Goal: Find specific page/section: Find specific page/section

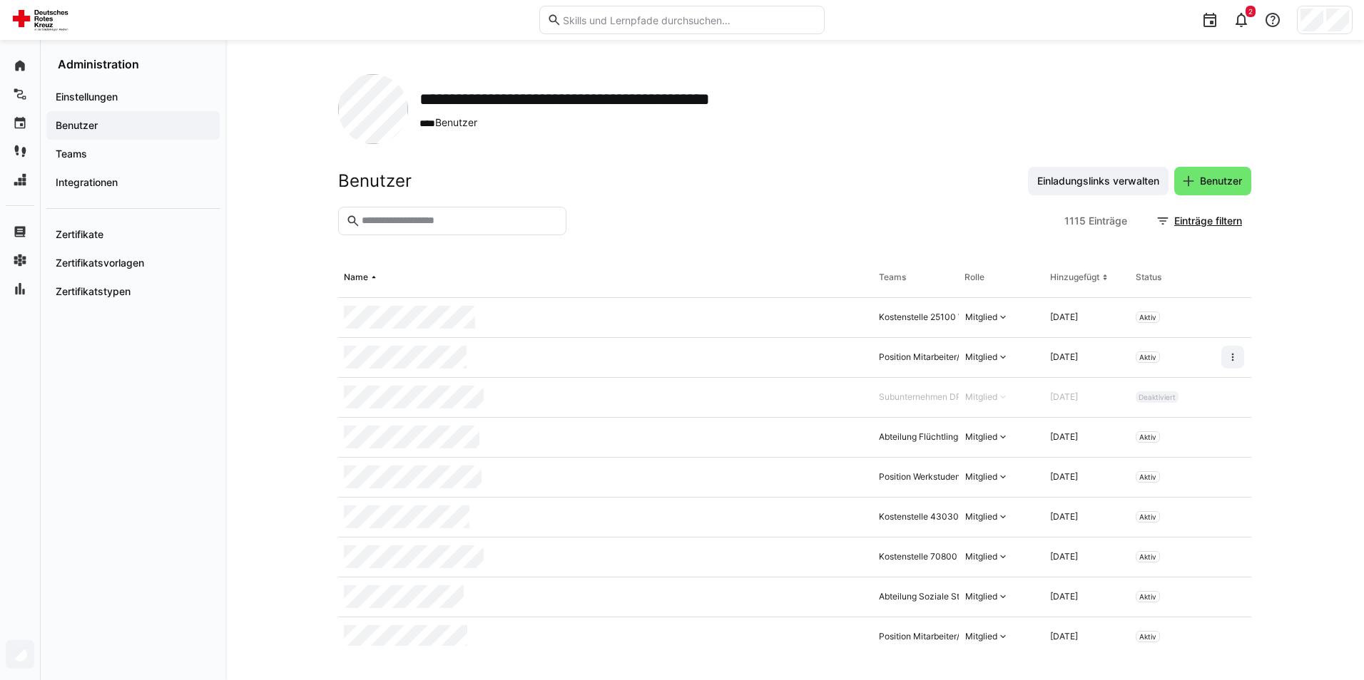
click at [395, 215] on input "text" at bounding box center [459, 221] width 198 height 13
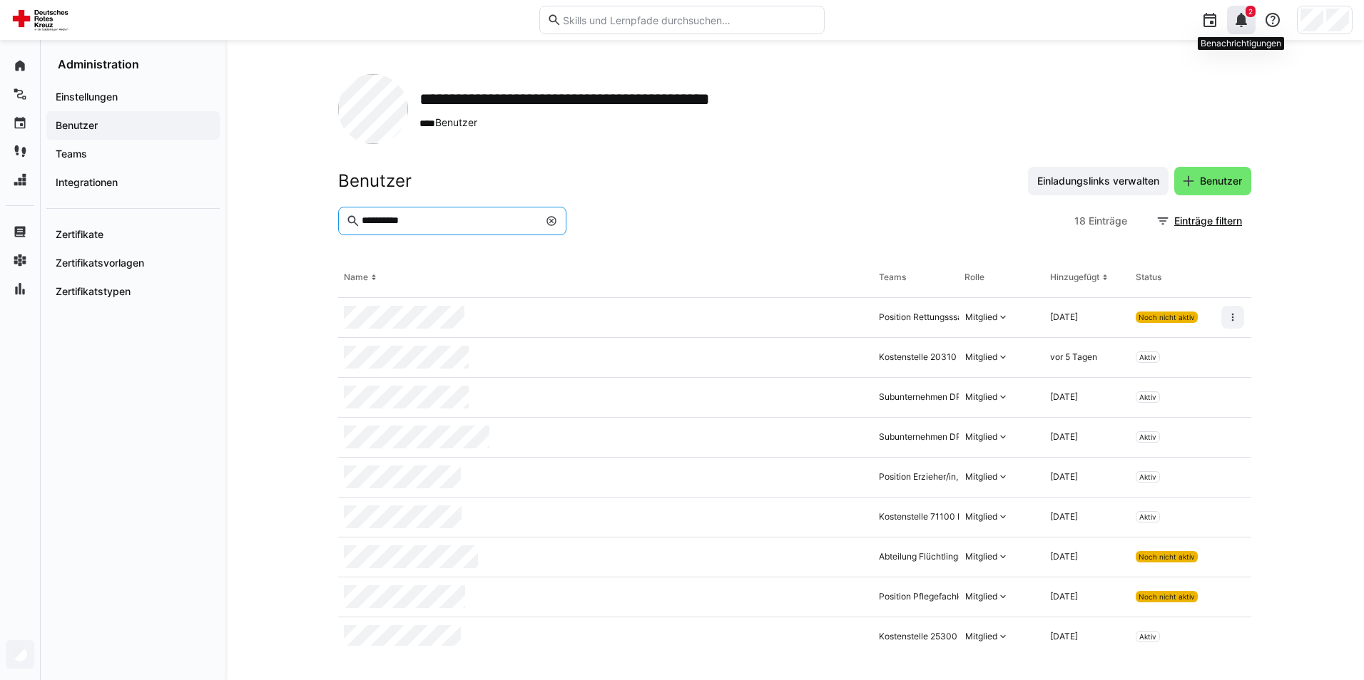
type input "**********"
click at [1247, 24] on eds-icon at bounding box center [1241, 19] width 17 height 17
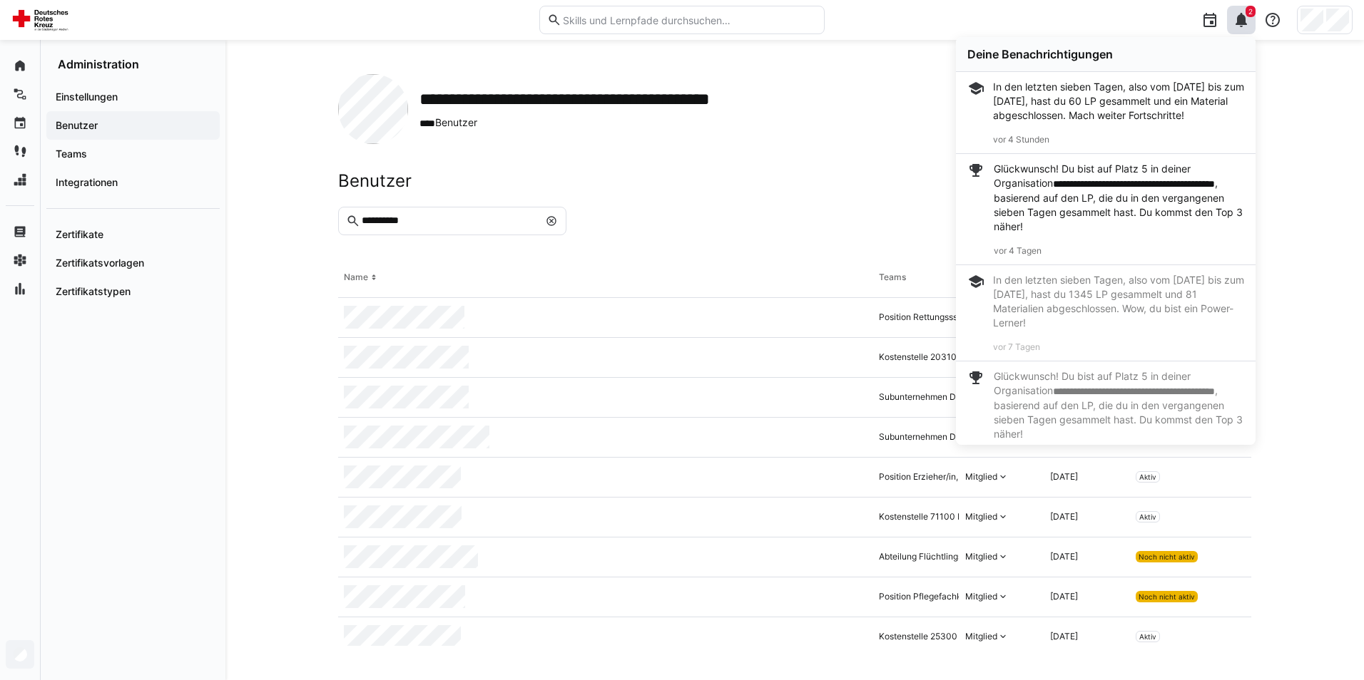
click at [1307, 78] on div "**********" at bounding box center [794, 360] width 1138 height 641
